Goal: Information Seeking & Learning: Learn about a topic

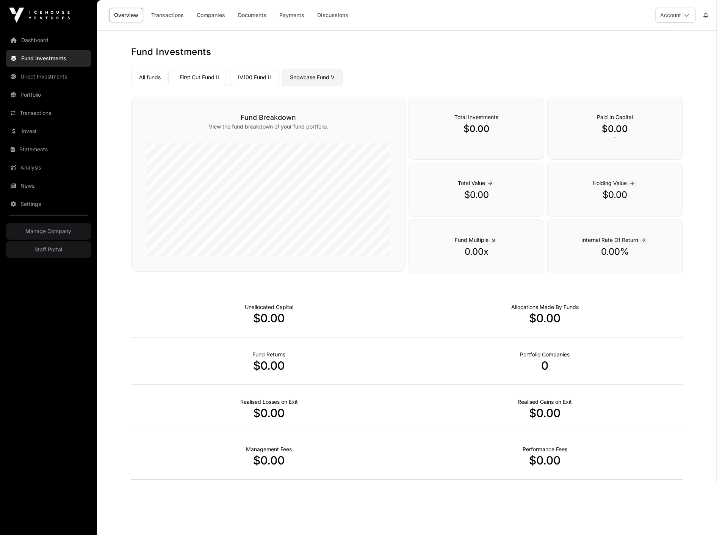
click at [309, 77] on link "Showcase Fund V" at bounding box center [312, 77] width 61 height 17
